Goal: Consume media (video, audio): Consume media (video, audio)

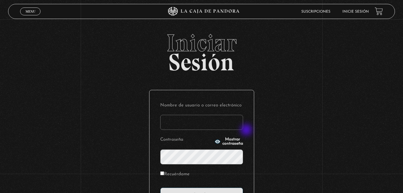
scroll to position [71, 0]
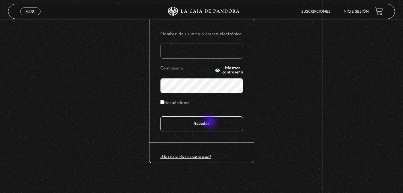
type input "[EMAIL_ADDRESS][DOMAIN_NAME]"
click at [211, 122] on input "Acceder" at bounding box center [201, 123] width 83 height 15
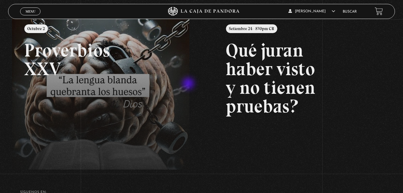
scroll to position [90, 0]
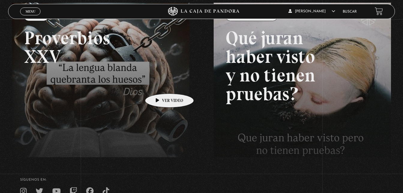
click at [75, 82] on link at bounding box center [213, 99] width 403 height 193
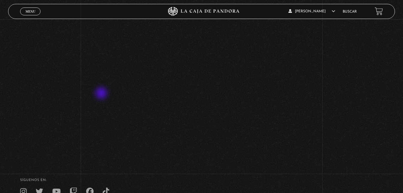
scroll to position [90, 0]
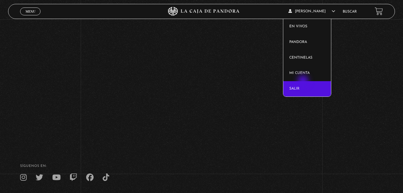
click at [304, 84] on link "Salir" at bounding box center [307, 89] width 48 height 16
